Goal: Task Accomplishment & Management: Use online tool/utility

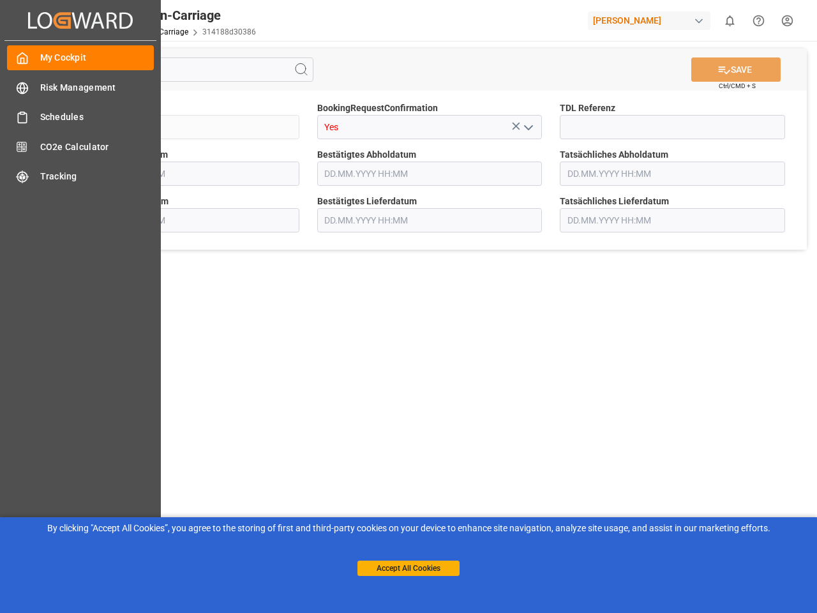
type input "[DATE] 00:00"
click at [409, 306] on main "SAVE Ctrl/CMD + S Sendung QKA25-010692 BookingRequestConfirmation Yes TDL Refer…" at bounding box center [430, 323] width 770 height 565
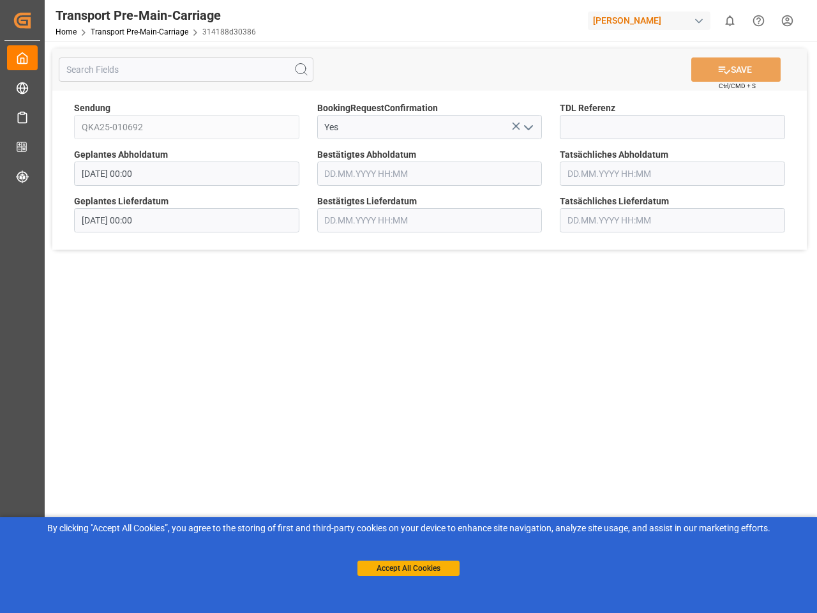
click at [40, 20] on div "Created by potrace 1.15, written by [PERSON_NAME] [DATE]-[DATE] Created by potr…" at bounding box center [22, 20] width 36 height 40
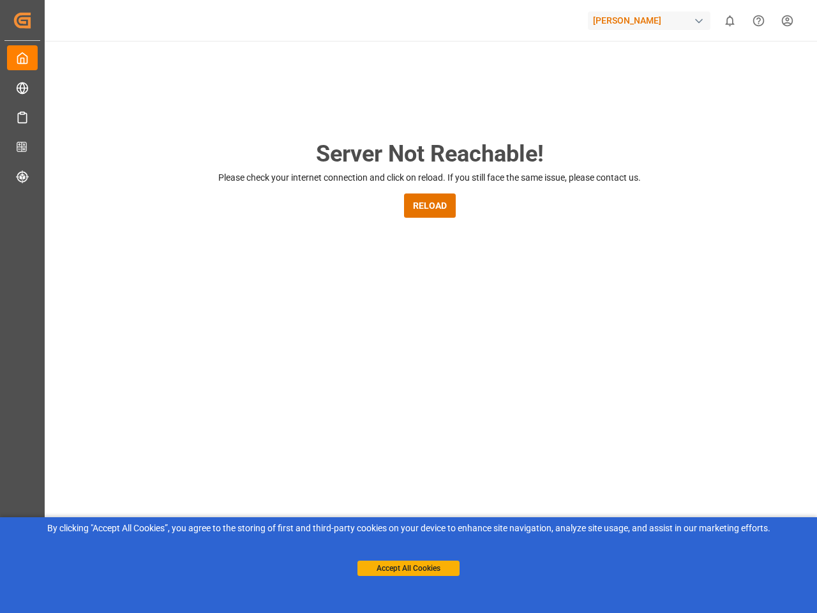
click at [652, 20] on div "[PERSON_NAME]" at bounding box center [649, 20] width 123 height 19
click at [730, 20] on html "Created by potrace 1.15, written by [PERSON_NAME] [DATE]-[DATE] Created by potr…" at bounding box center [408, 306] width 817 height 613
click at [758, 20] on icon "Help Center" at bounding box center [758, 20] width 13 height 13
click at [301, 70] on div "Server Not Reachable! Please check your internet connection and click on reload…" at bounding box center [429, 489] width 775 height 896
click at [736, 70] on div "Server Not Reachable! Please check your internet connection and click on reload…" at bounding box center [429, 489] width 775 height 896
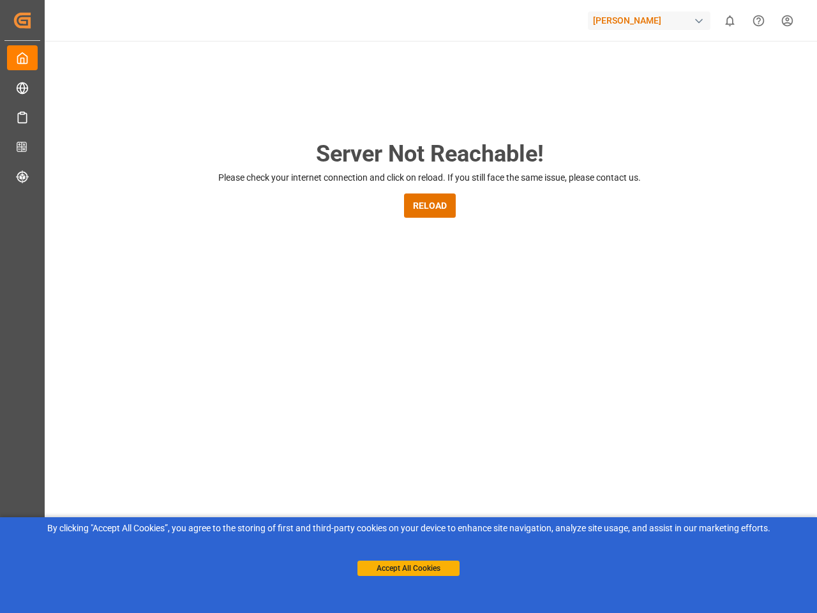
click at [516, 126] on div "Server Not Reachable! Please check your internet connection and click on reload…" at bounding box center [429, 489] width 775 height 896
click at [528, 127] on div "Server Not Reachable! Please check your internet connection and click on reload…" at bounding box center [429, 489] width 775 height 896
click at [409, 568] on button "Accept All Cookies" at bounding box center [408, 567] width 102 height 15
